Goal: Find specific page/section: Find specific page/section

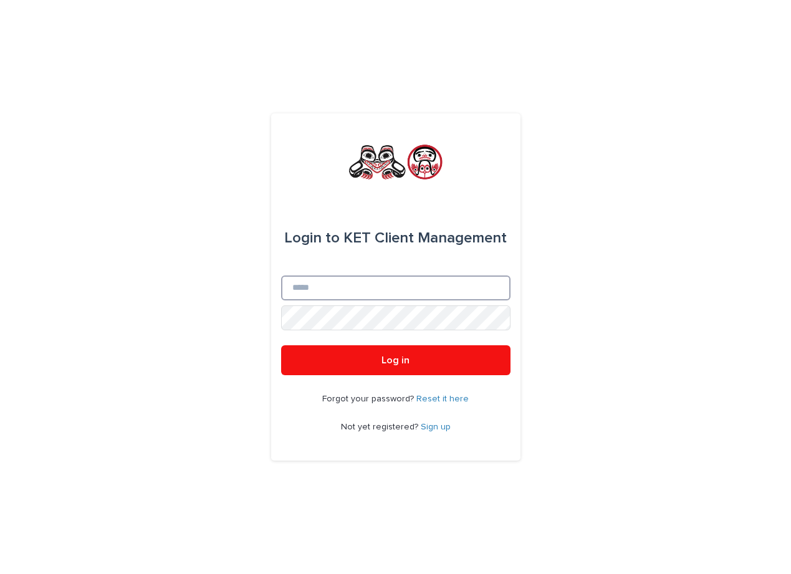
type input "**********"
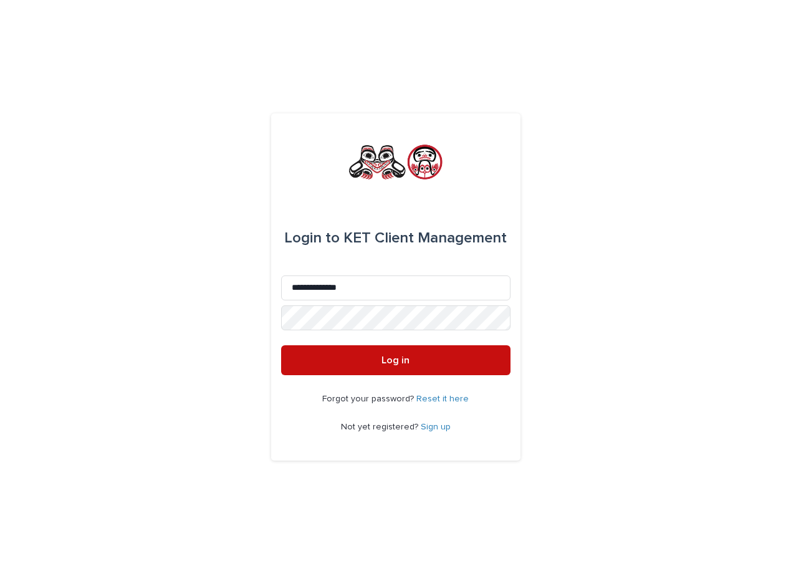
click at [398, 357] on span "Log in" at bounding box center [395, 360] width 28 height 10
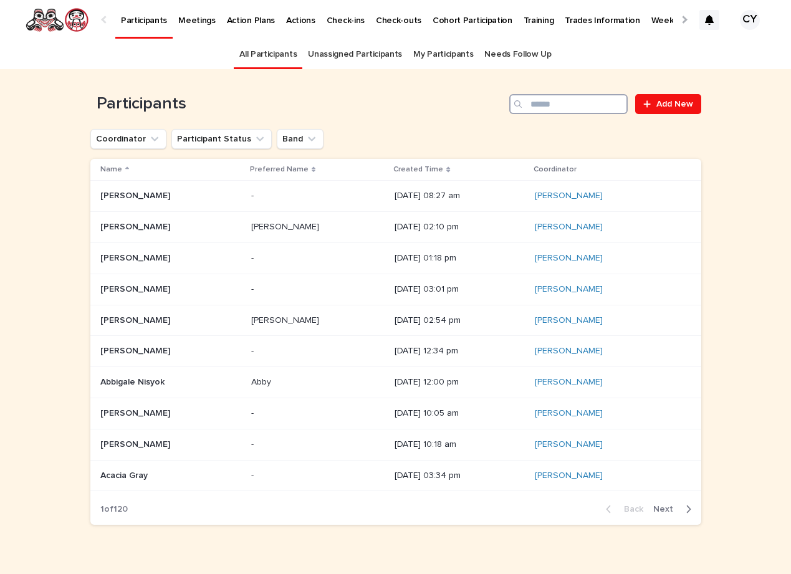
click at [558, 101] on input "Search" at bounding box center [568, 104] width 118 height 20
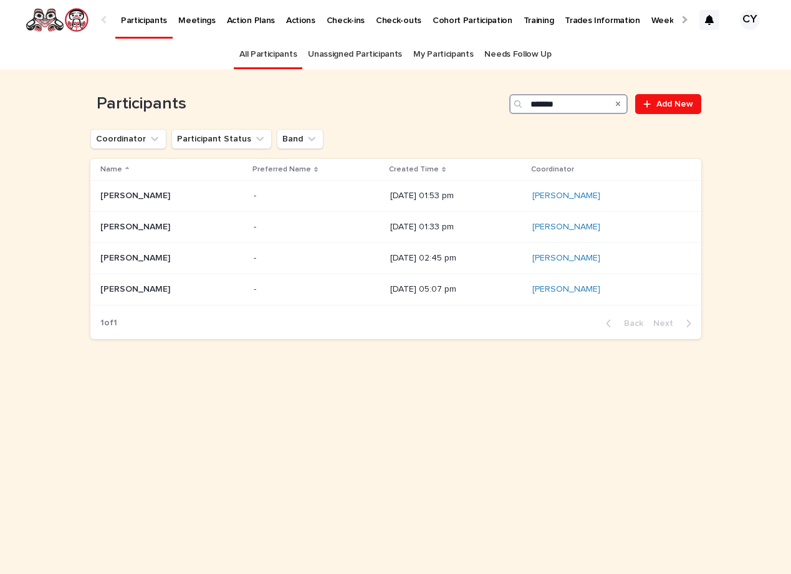
type input "*******"
drag, startPoint x: 558, startPoint y: 101, endPoint x: 131, endPoint y: 259, distance: 455.4
click at [131, 259] on p "Melissa Gerow" at bounding box center [136, 257] width 72 height 13
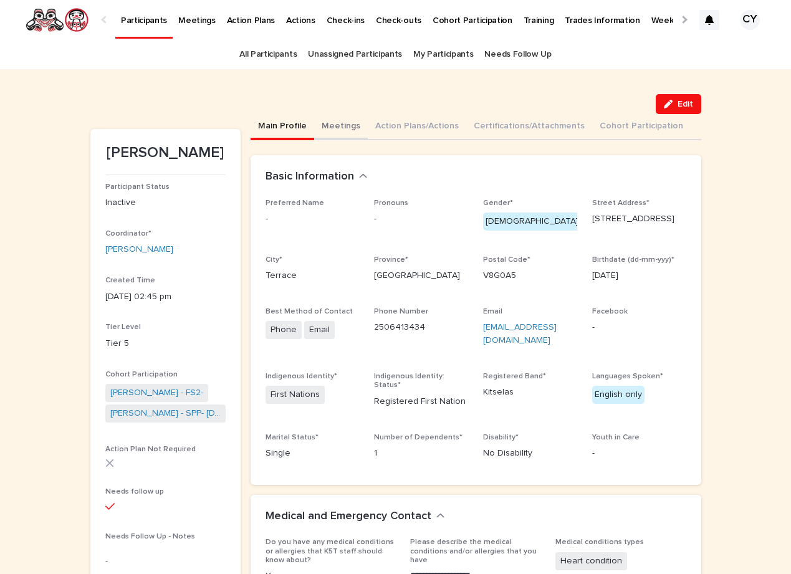
click at [333, 123] on button "Meetings" at bounding box center [341, 127] width 54 height 26
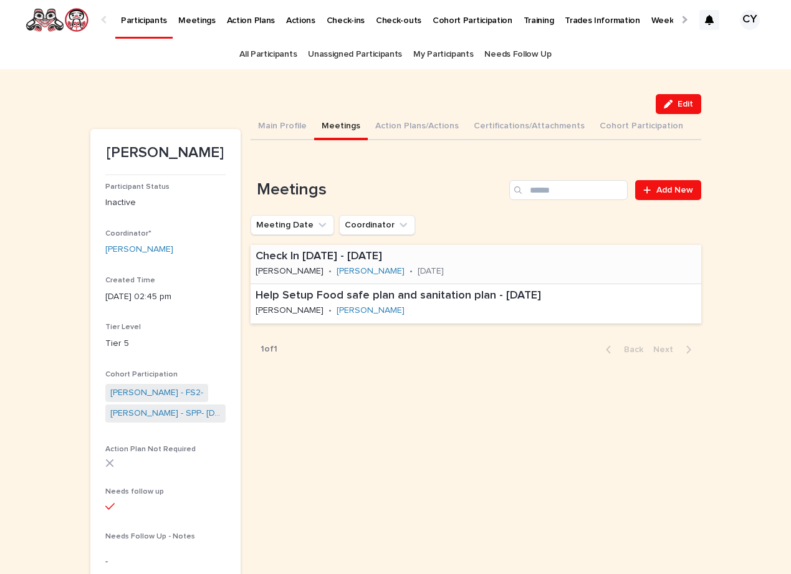
click at [320, 255] on p "Check In Jan 6 2023 - Jan 6th, 2023" at bounding box center [413, 257] width 315 height 14
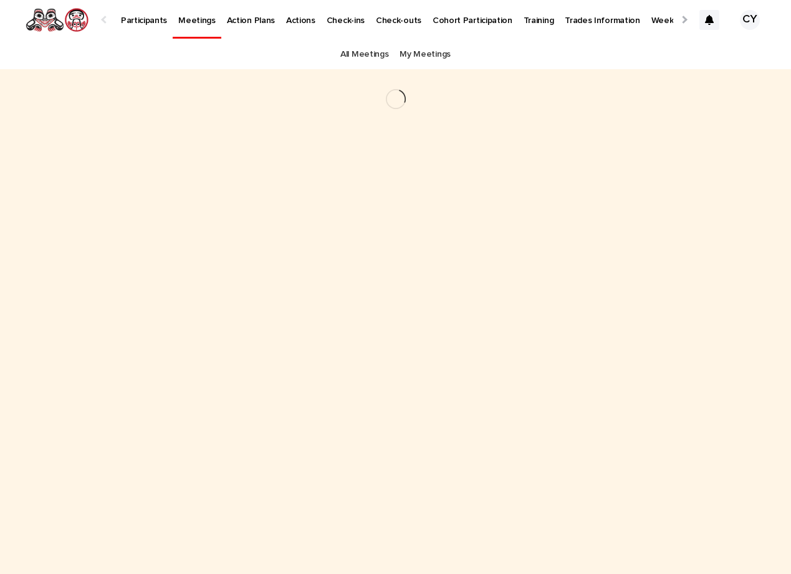
scroll to position [0, 55]
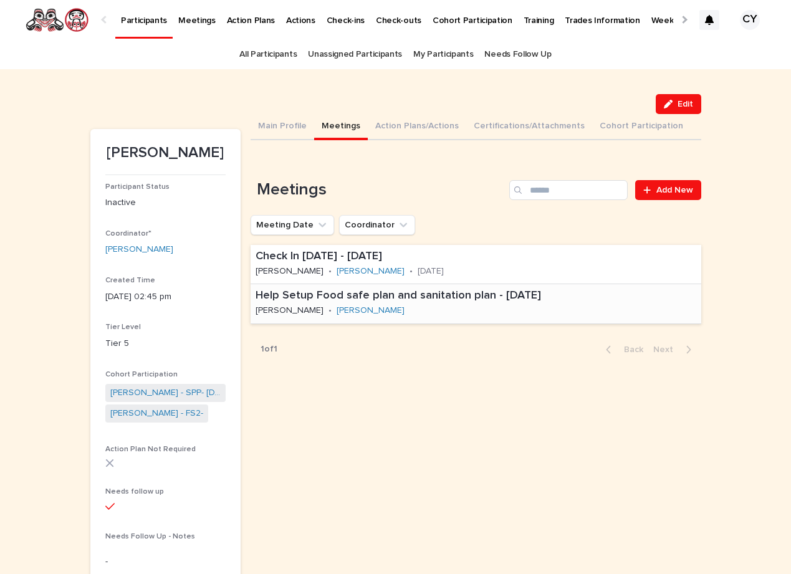
click at [316, 295] on p "Help Setup Food safe plan and sanitation plan - Jun 8th, 2023" at bounding box center [473, 296] width 434 height 14
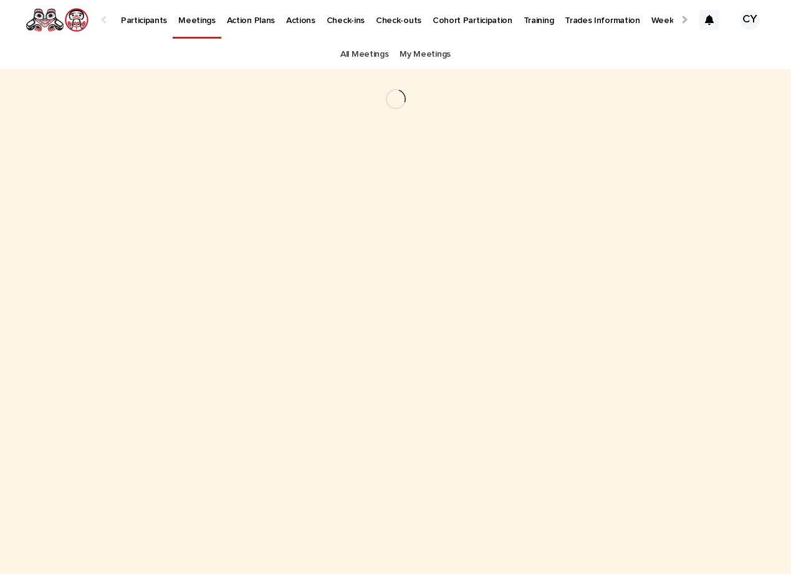
scroll to position [0, 55]
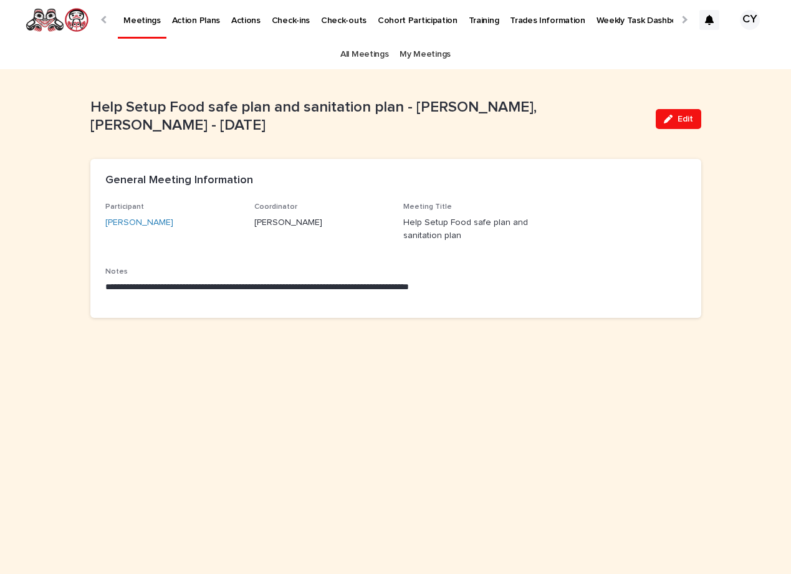
drag, startPoint x: 105, startPoint y: 17, endPoint x: 110, endPoint y: 22, distance: 7.5
click at [105, 17] on div at bounding box center [105, 20] width 8 height 8
click at [106, 23] on div at bounding box center [105, 19] width 20 height 39
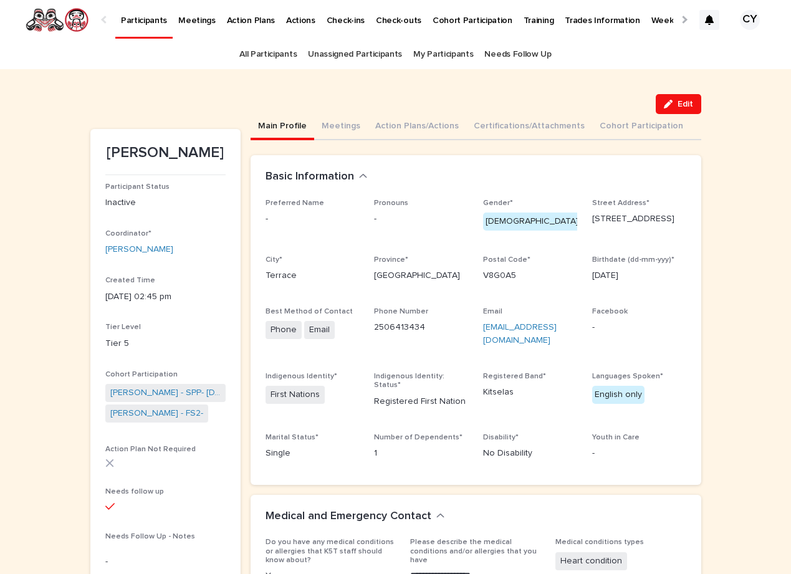
drag, startPoint x: 278, startPoint y: 126, endPoint x: 436, endPoint y: 206, distance: 176.7
click at [278, 126] on button "Main Profile" at bounding box center [283, 127] width 64 height 26
